Goal: Navigation & Orientation: Understand site structure

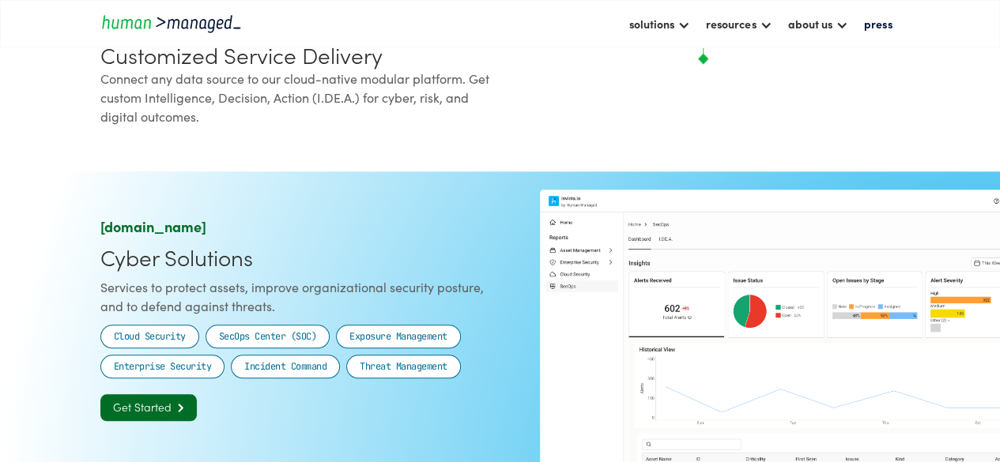
scroll to position [523, 0]
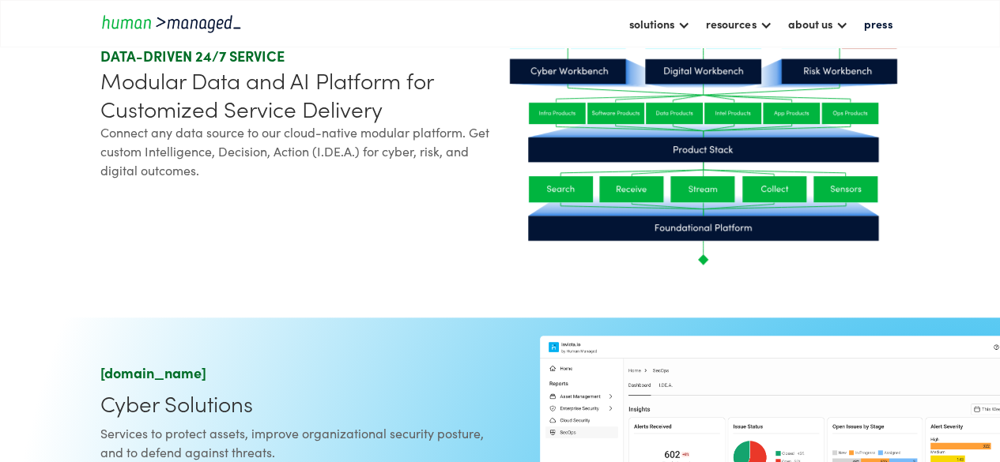
click at [575, 185] on icon at bounding box center [560, 189] width 65 height 26
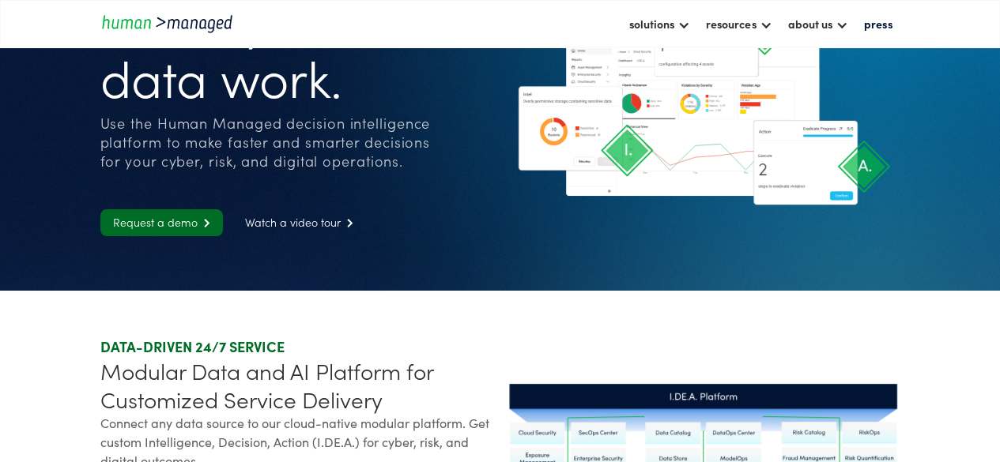
scroll to position [0, 0]
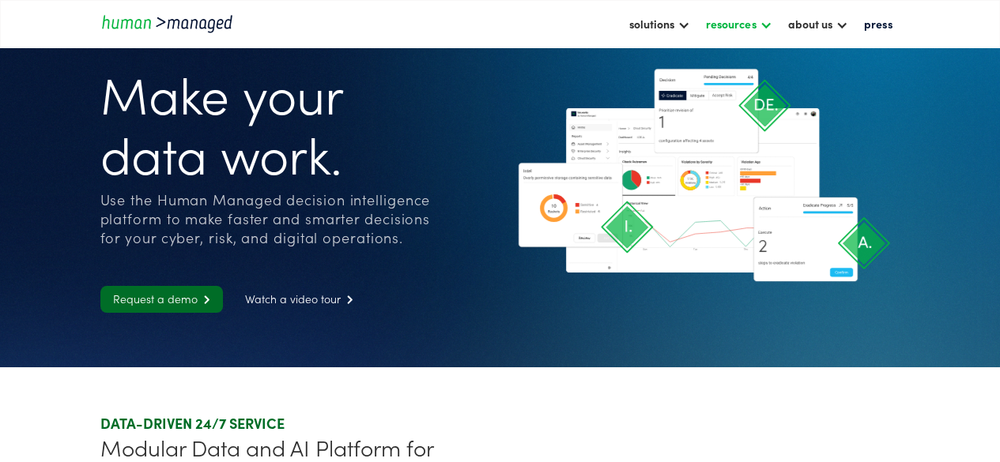
click at [760, 29] on div "resources" at bounding box center [738, 23] width 81 height 27
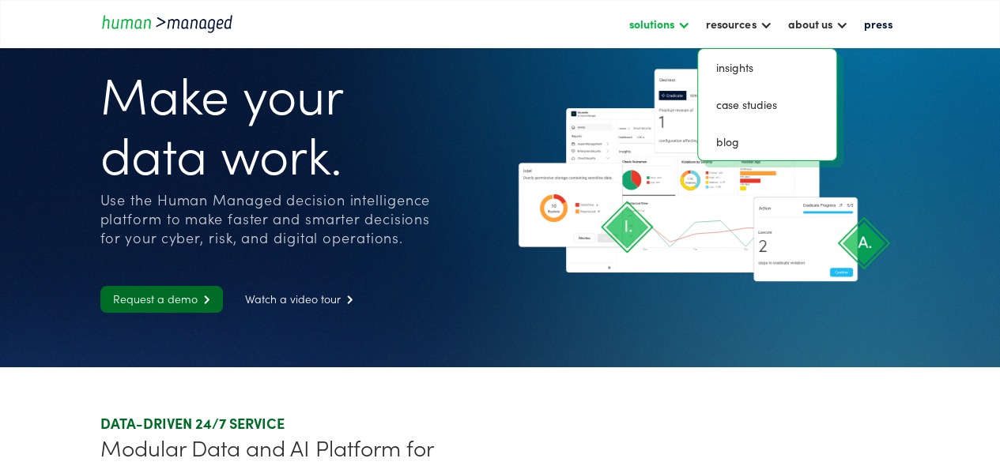
click at [657, 34] on div "solutions" at bounding box center [659, 23] width 77 height 27
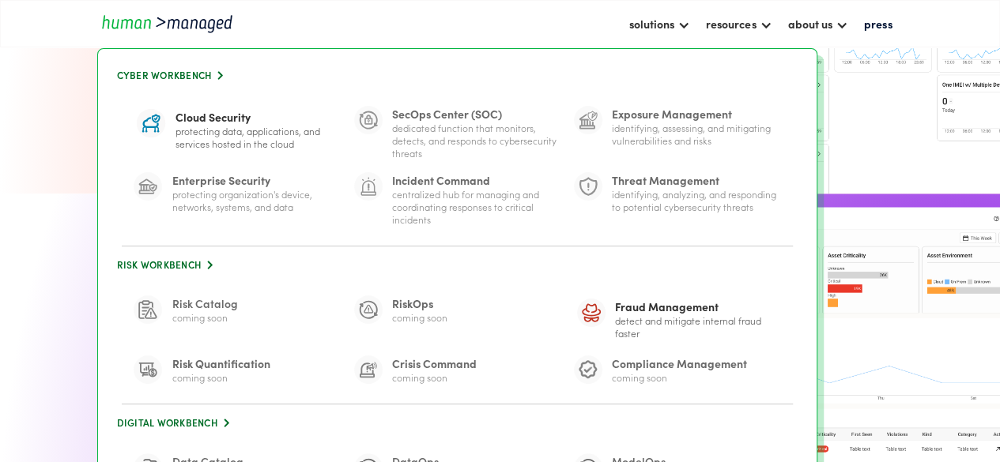
scroll to position [376, 0]
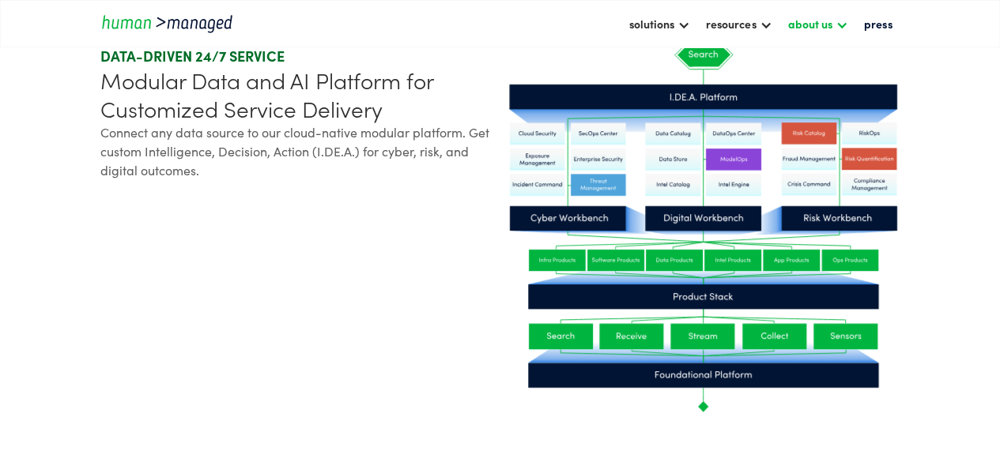
click at [806, 18] on div "about us" at bounding box center [809, 23] width 44 height 19
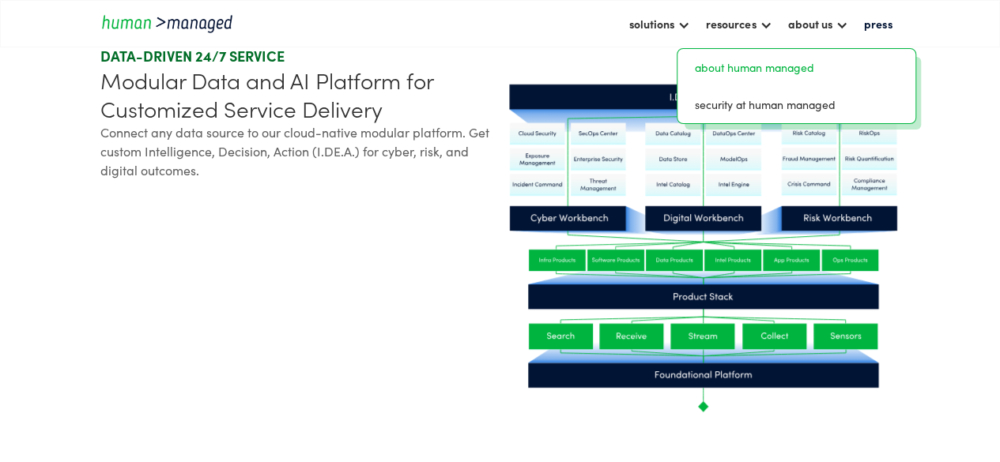
click at [754, 72] on link "about human managed" at bounding box center [796, 67] width 226 height 24
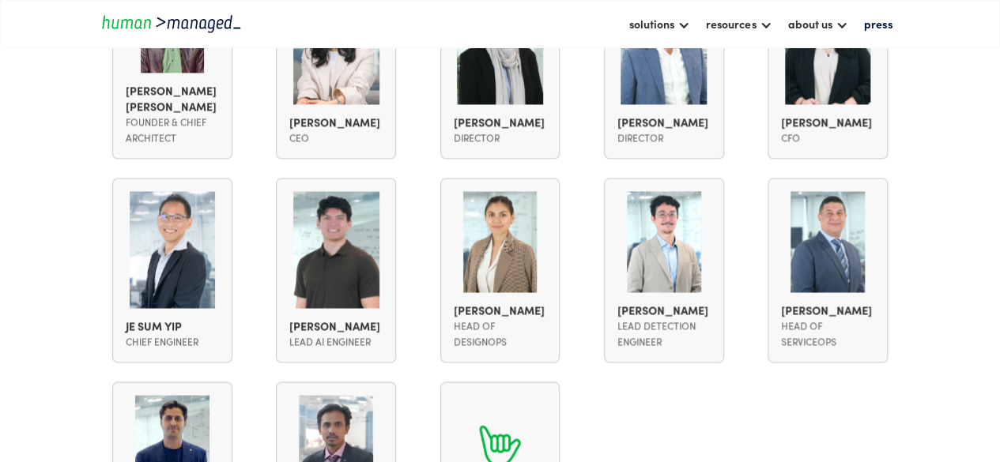
scroll to position [1205, 0]
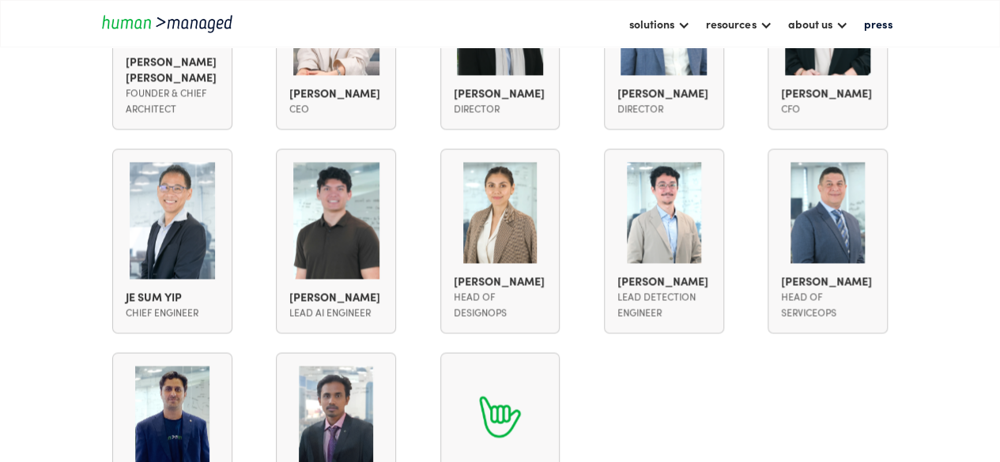
drag, startPoint x: 1002, startPoint y: 67, endPoint x: 1011, endPoint y: 294, distance: 226.9
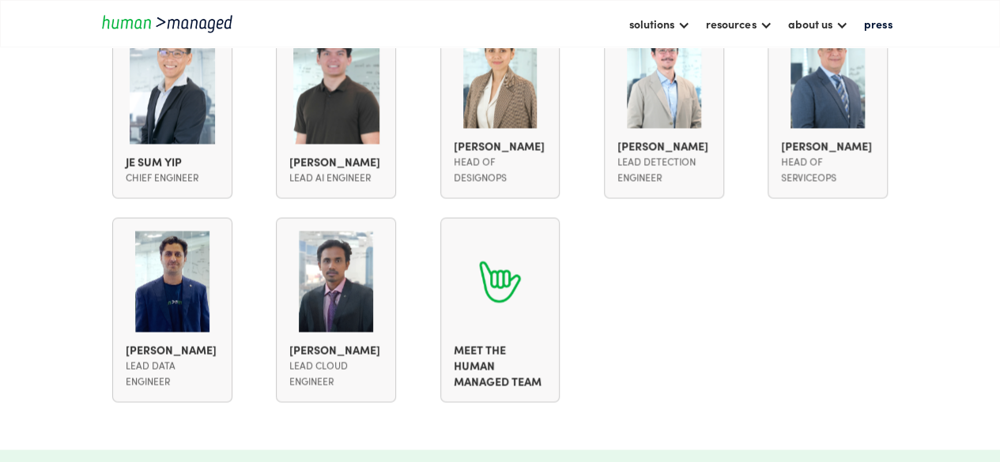
scroll to position [1334, 0]
